Goal: Find contact information: Find contact information

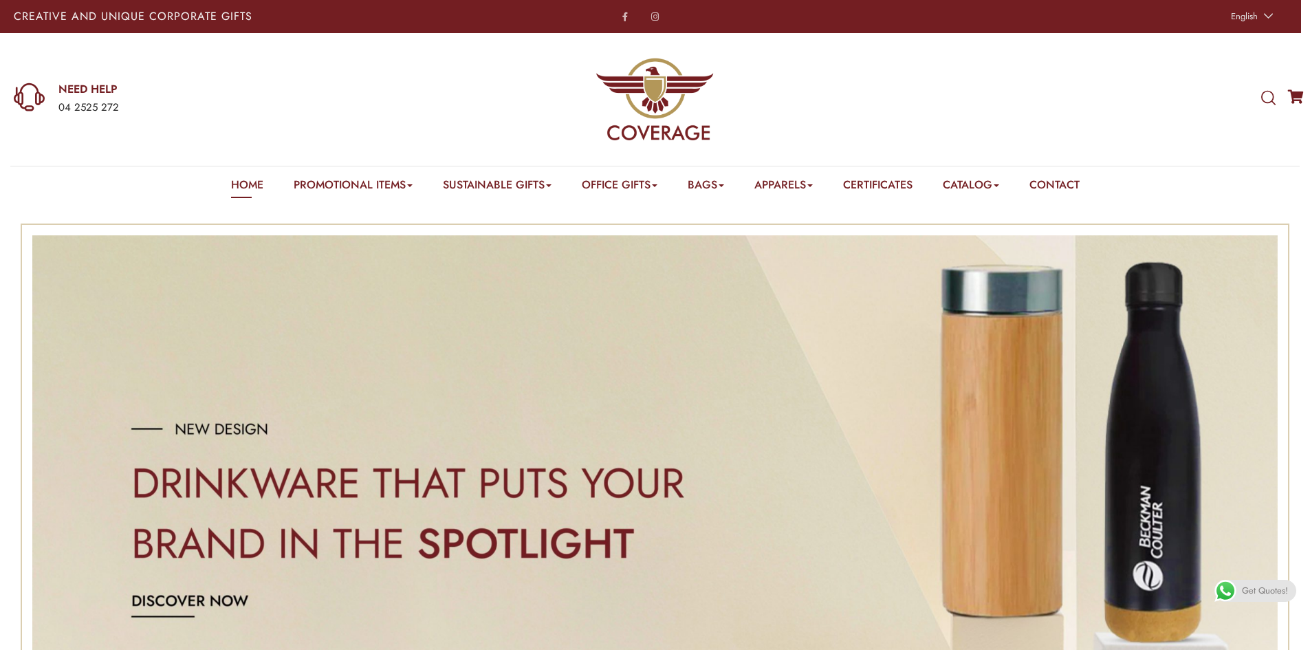
drag, startPoint x: 123, startPoint y: 104, endPoint x: 55, endPoint y: 103, distance: 68.1
click at [55, 103] on div "NEED HELP 04 2525 272" at bounding box center [222, 99] width 416 height 34
click at [1015, 78] on div "WHAT ARE YOU LOOKING FOR? Select a category Apparels Caps Scarfs T-Shirts Towel…" at bounding box center [1091, 99] width 437 height 132
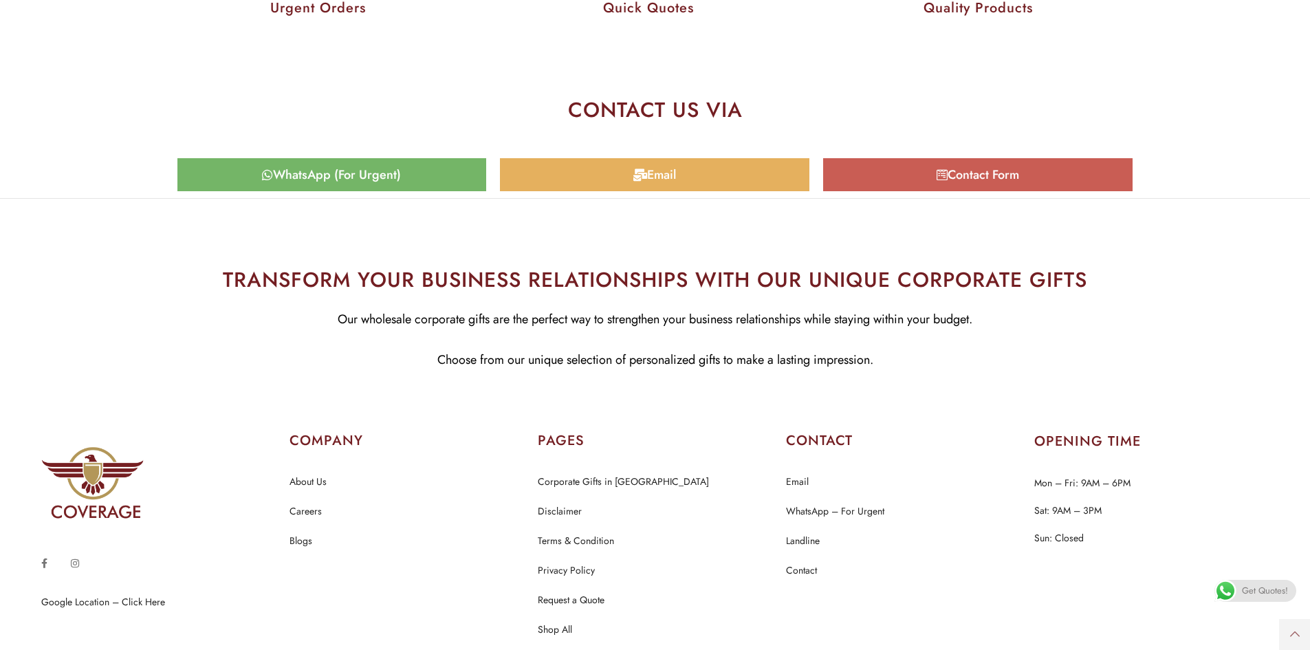
scroll to position [6718, 0]
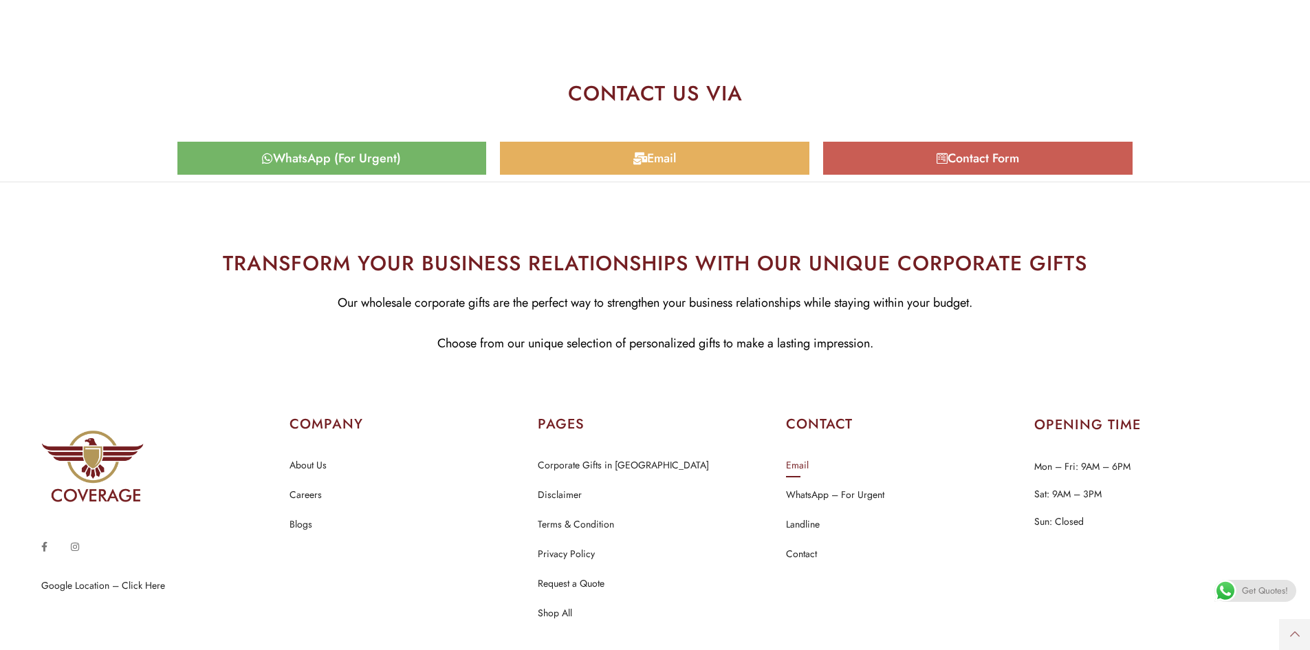
click at [795, 465] on link "Email" at bounding box center [797, 466] width 23 height 18
click at [802, 464] on link "Email" at bounding box center [797, 466] width 23 height 18
click at [745, 175] on div "Email" at bounding box center [654, 158] width 323 height 47
click at [749, 166] on link "Email" at bounding box center [654, 158] width 309 height 33
click at [807, 469] on link "Email" at bounding box center [797, 466] width 23 height 18
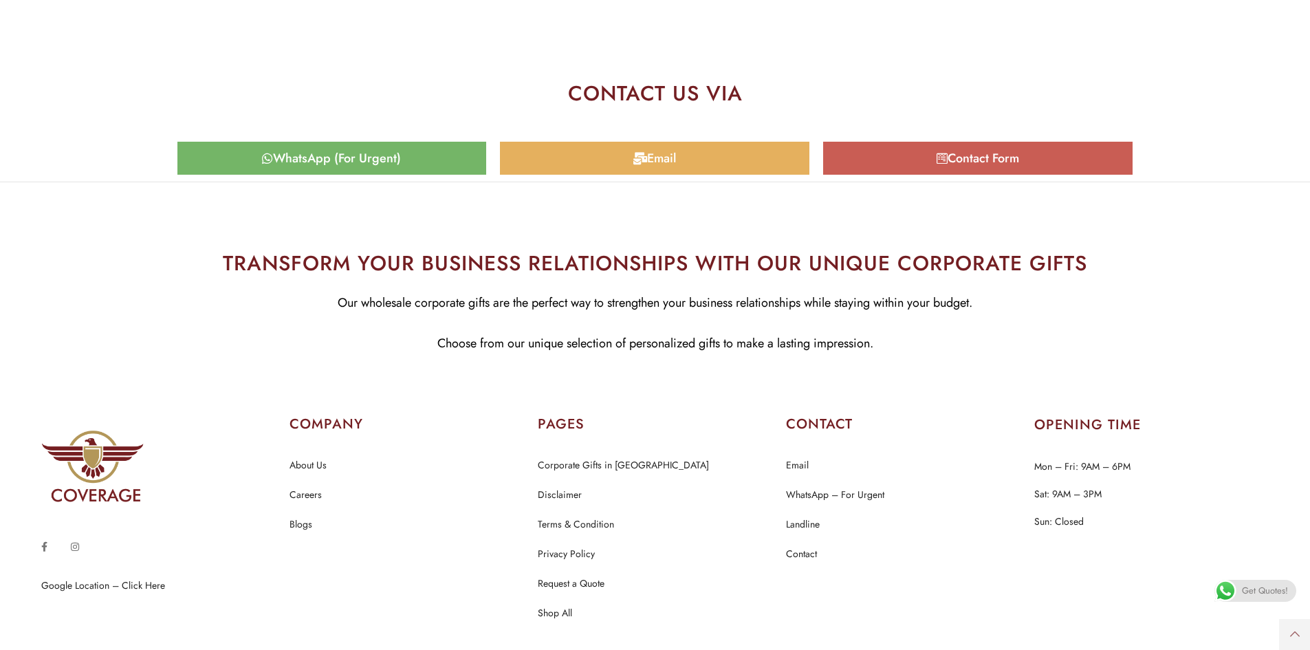
click at [724, 169] on link "Email" at bounding box center [654, 158] width 309 height 33
click at [729, 155] on span "Email" at bounding box center [654, 158] width 289 height 12
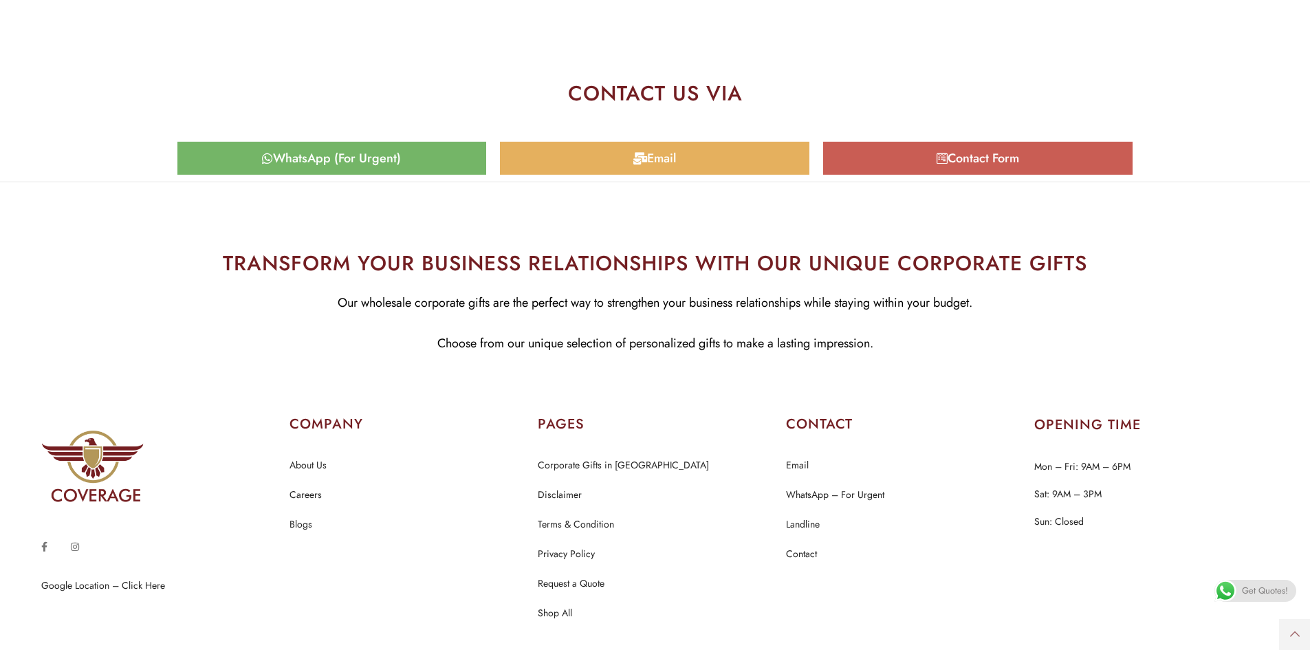
click at [729, 155] on span "Email" at bounding box center [654, 158] width 289 height 12
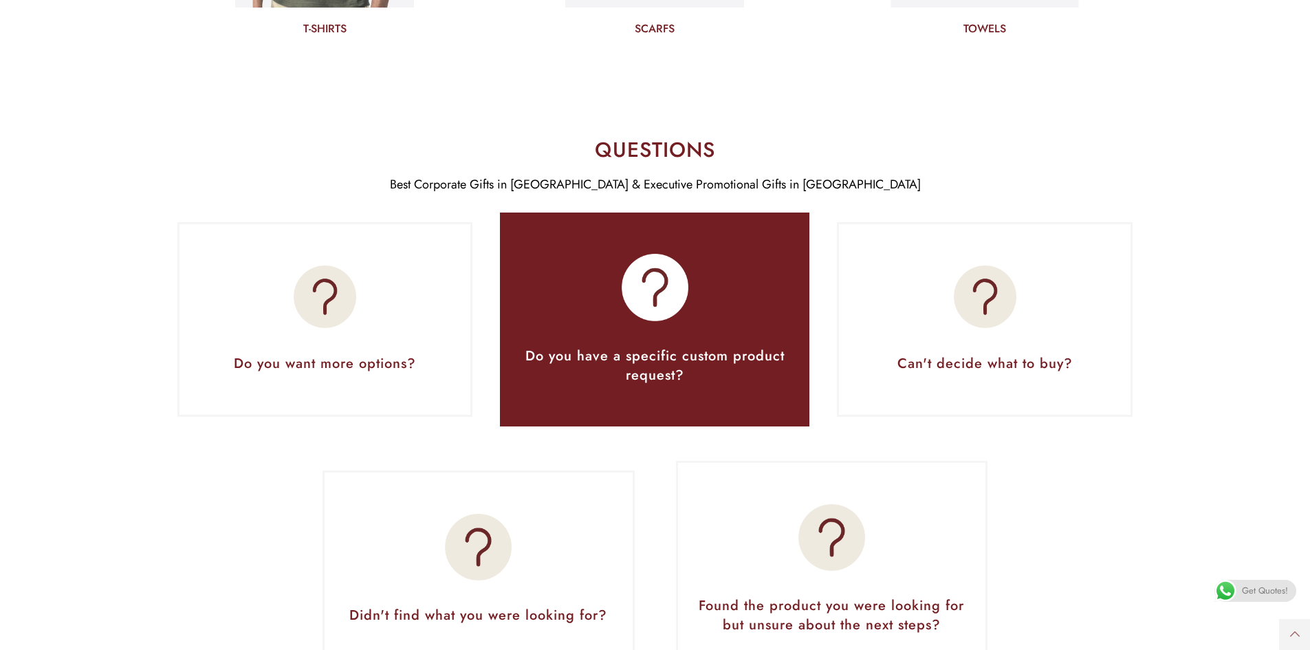
scroll to position [5756, 0]
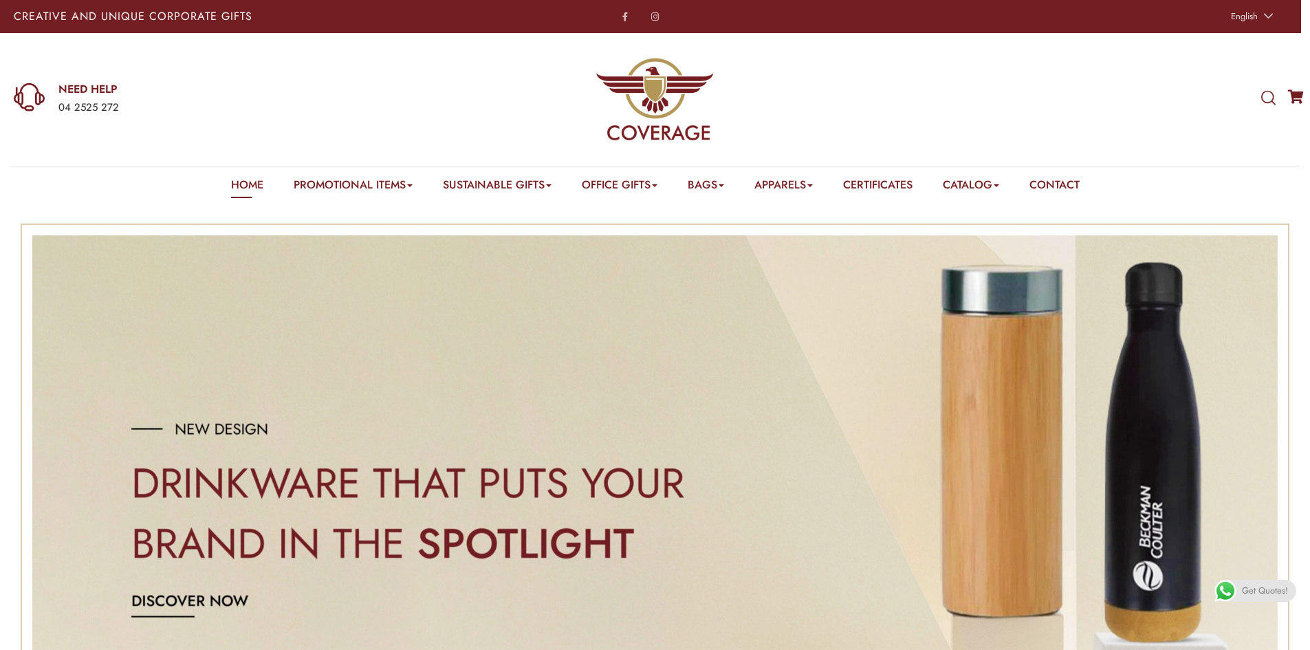
click at [95, 90] on h3 "NEED HELP" at bounding box center [243, 89] width 371 height 15
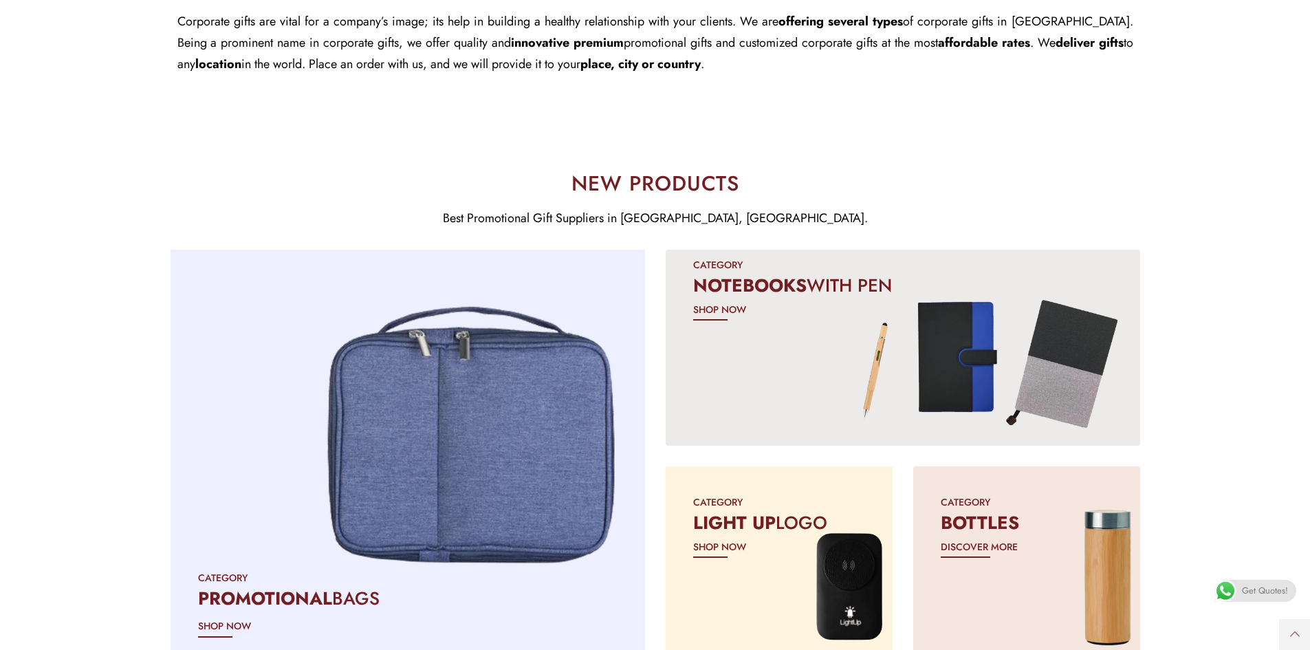
scroll to position [1238, 0]
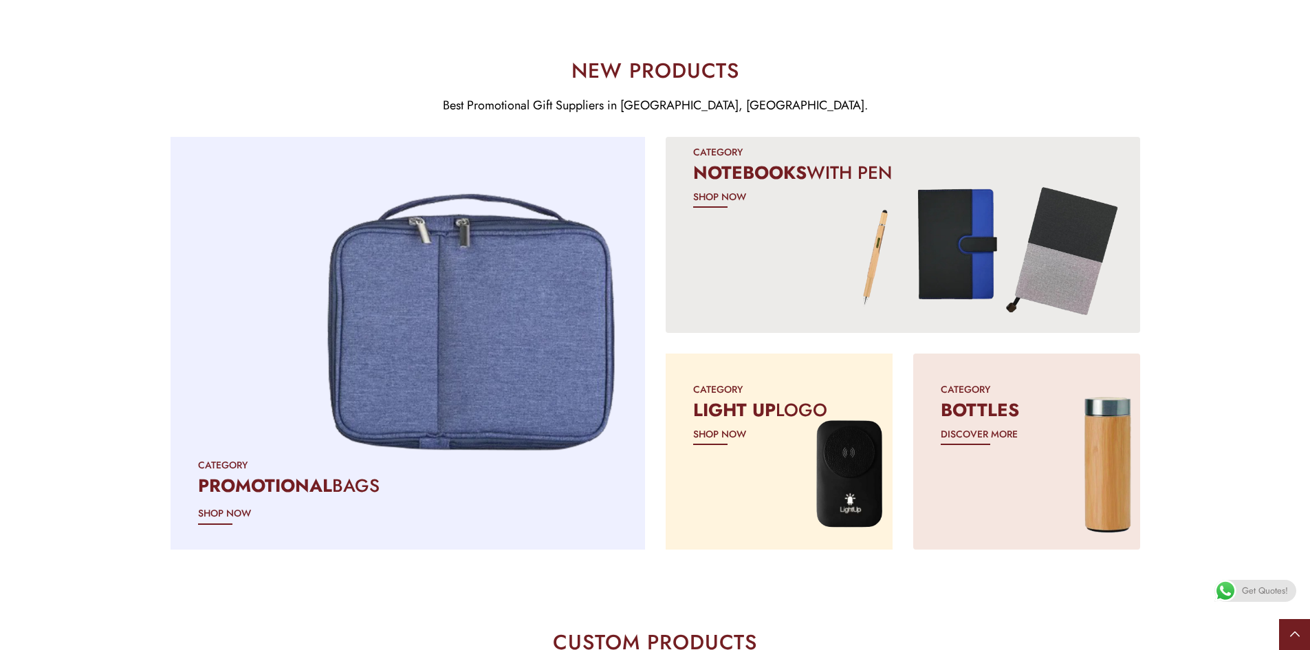
click at [1290, 639] on icon at bounding box center [1295, 634] width 10 height 31
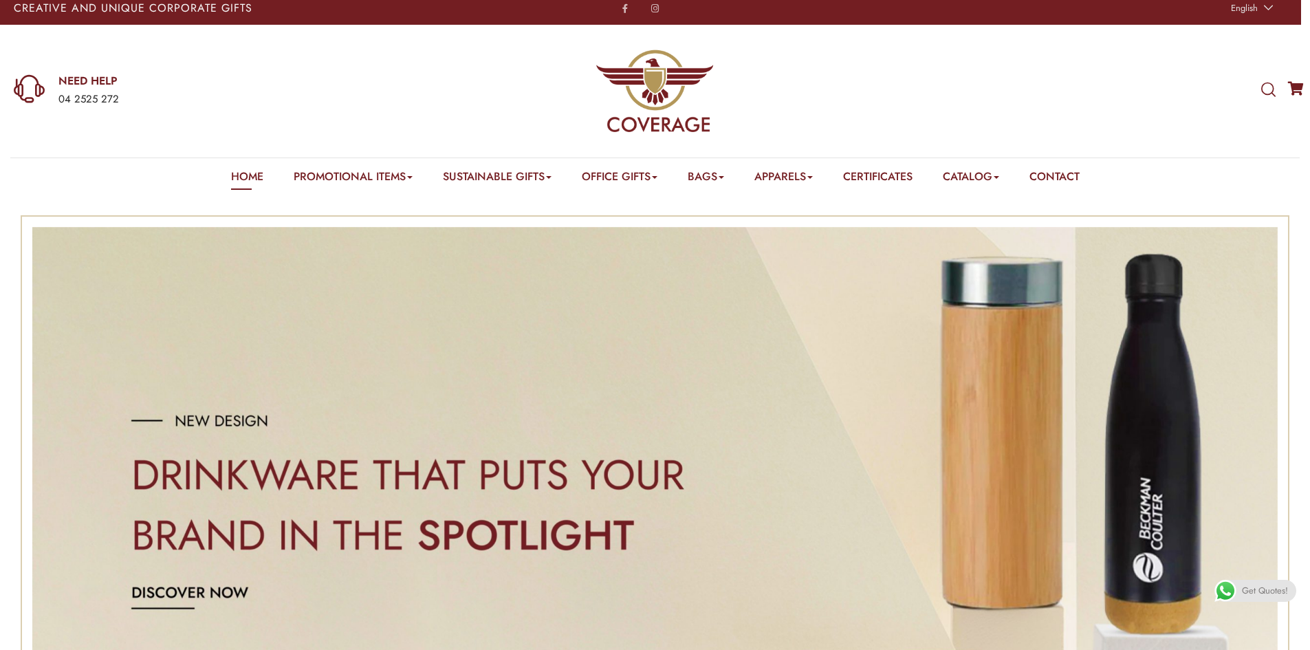
scroll to position [0, 0]
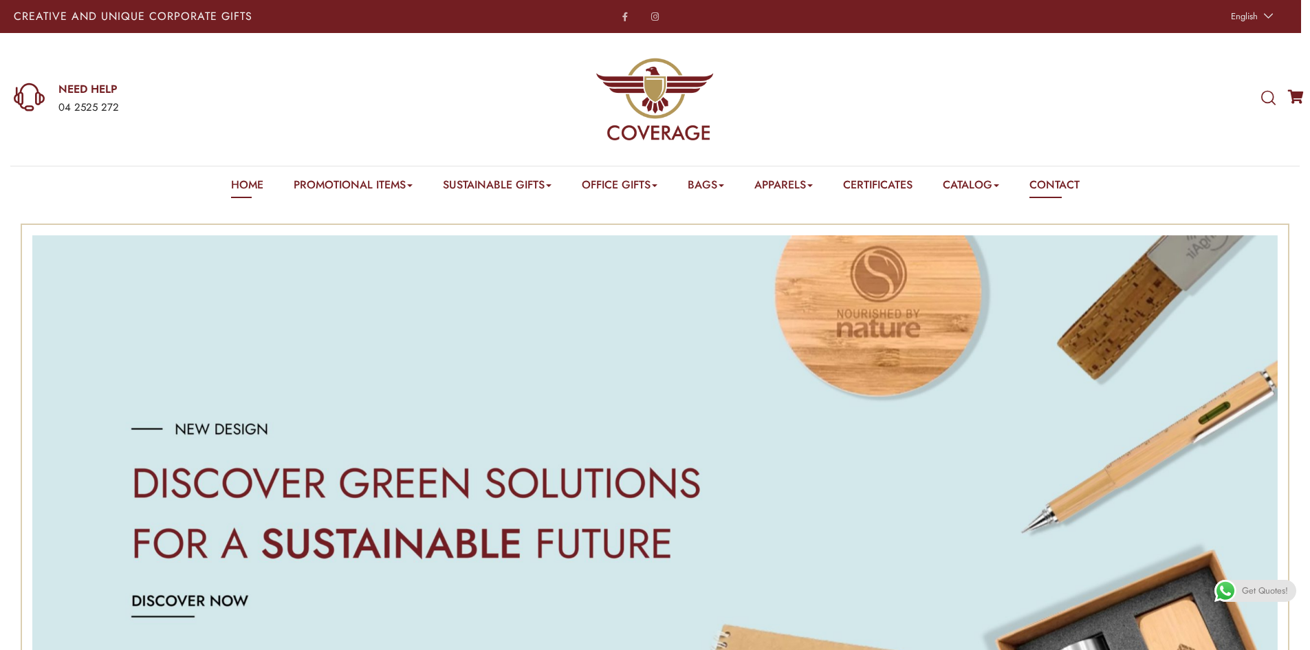
click at [1068, 193] on link "Contact" at bounding box center [1054, 187] width 50 height 21
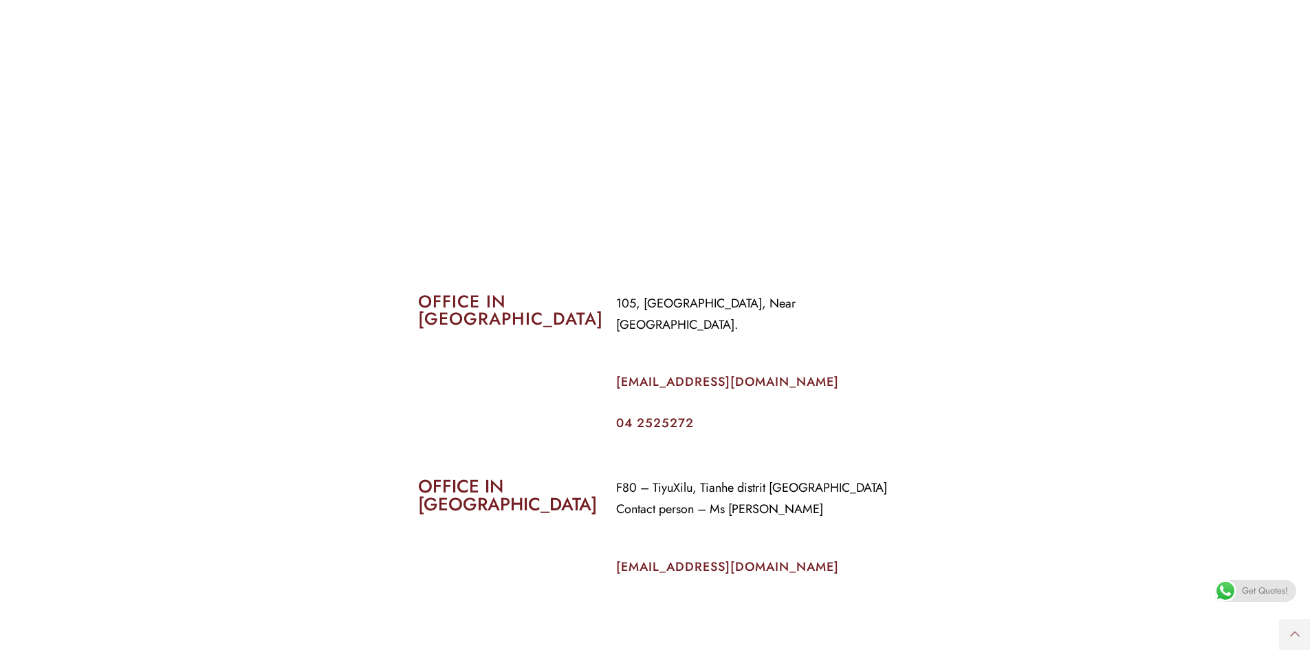
scroll to position [384, 0]
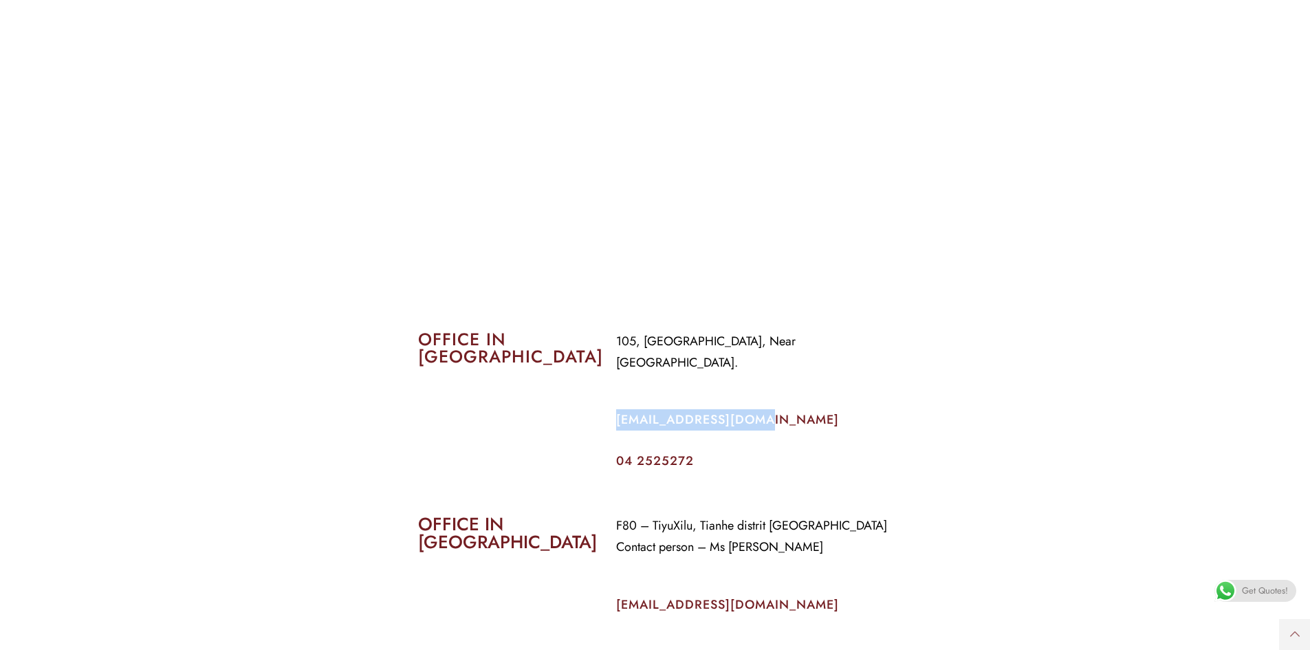
drag, startPoint x: 744, startPoint y: 406, endPoint x: 606, endPoint y: 408, distance: 138.2
click at [606, 408] on div "105, Al Faraidooni Building, Near Al Jadeed Bakery. info@coverageuae.com 04 252…" at bounding box center [754, 398] width 297 height 157
copy link "info@coverageuae.com"
